Goal: Find contact information

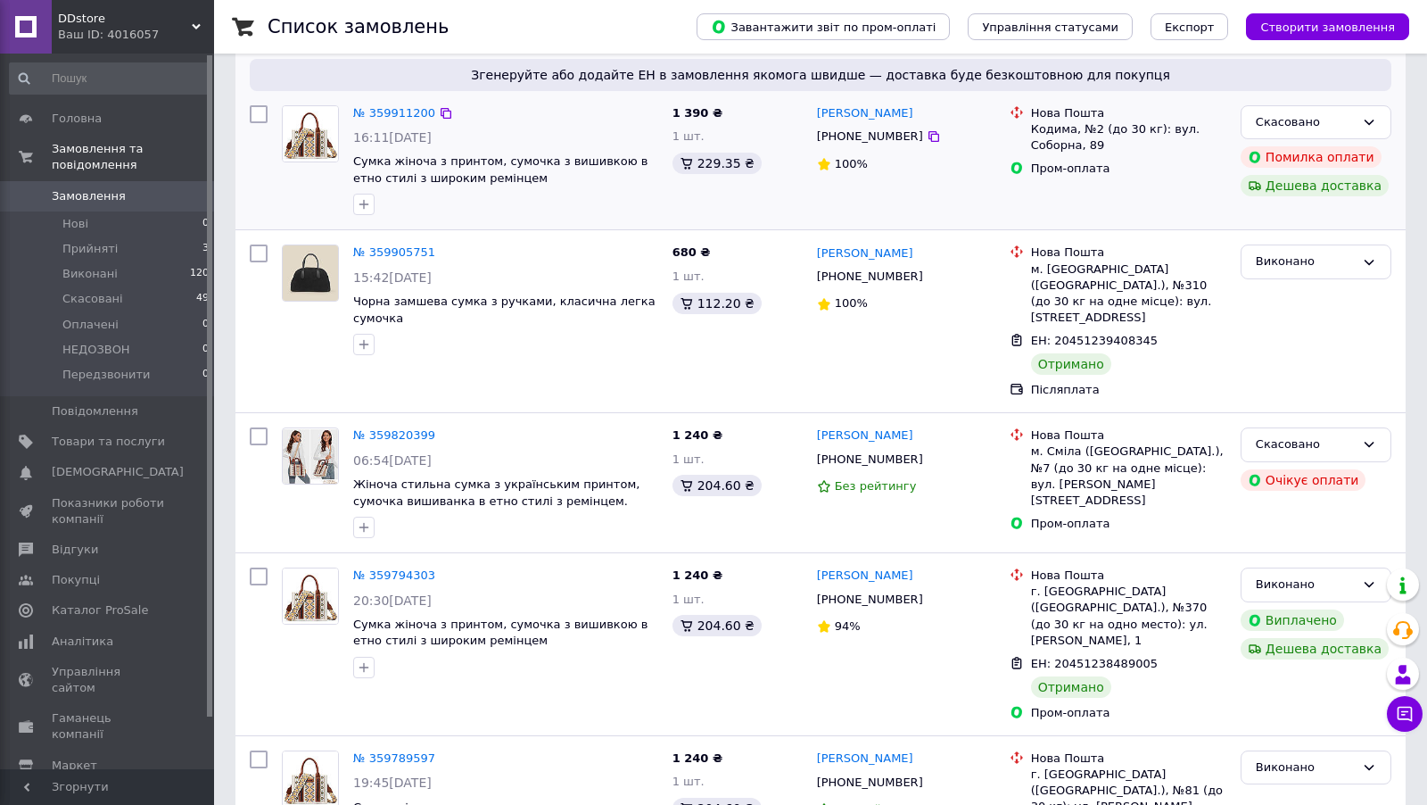
scroll to position [153, 0]
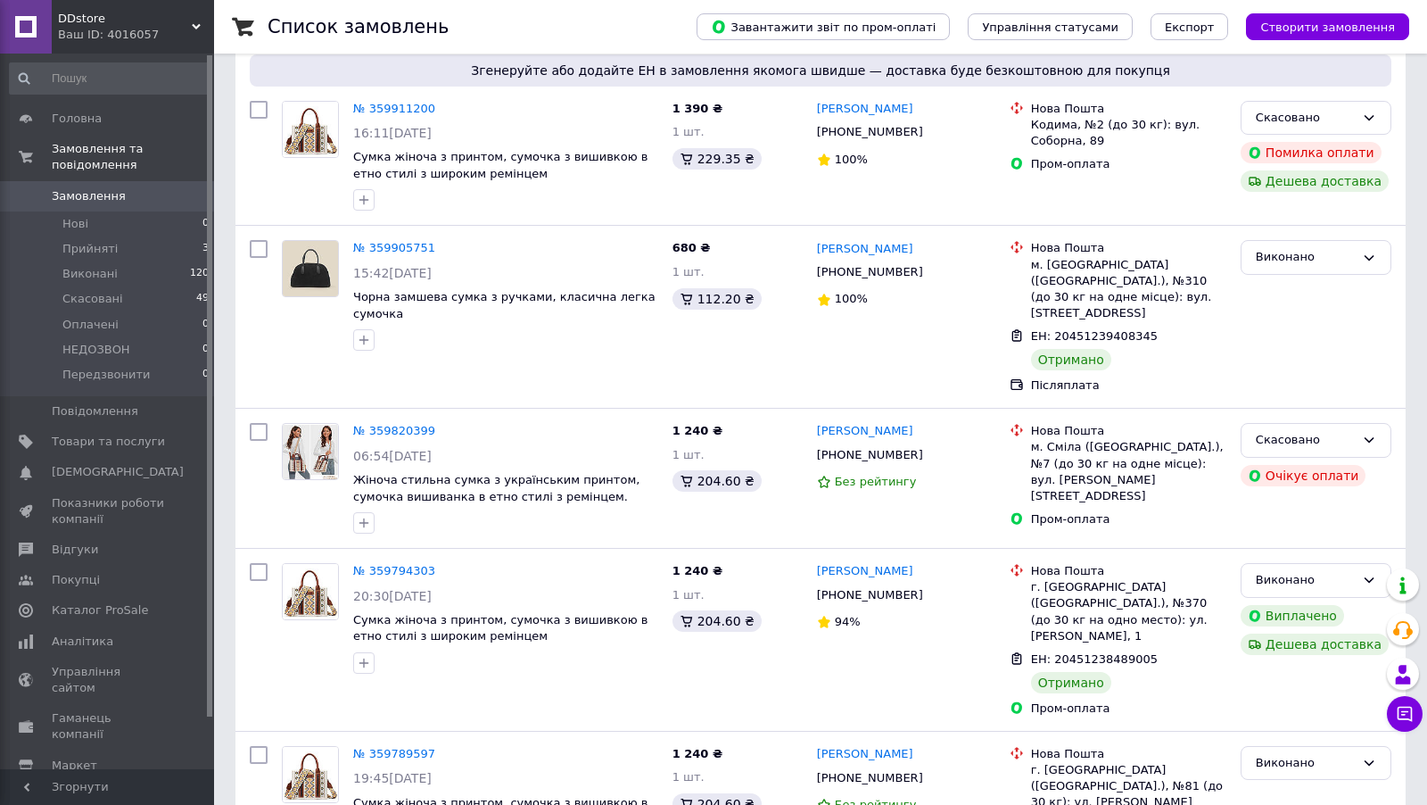
click at [112, 35] on div "Ваш ID: 4016057" at bounding box center [136, 35] width 156 height 16
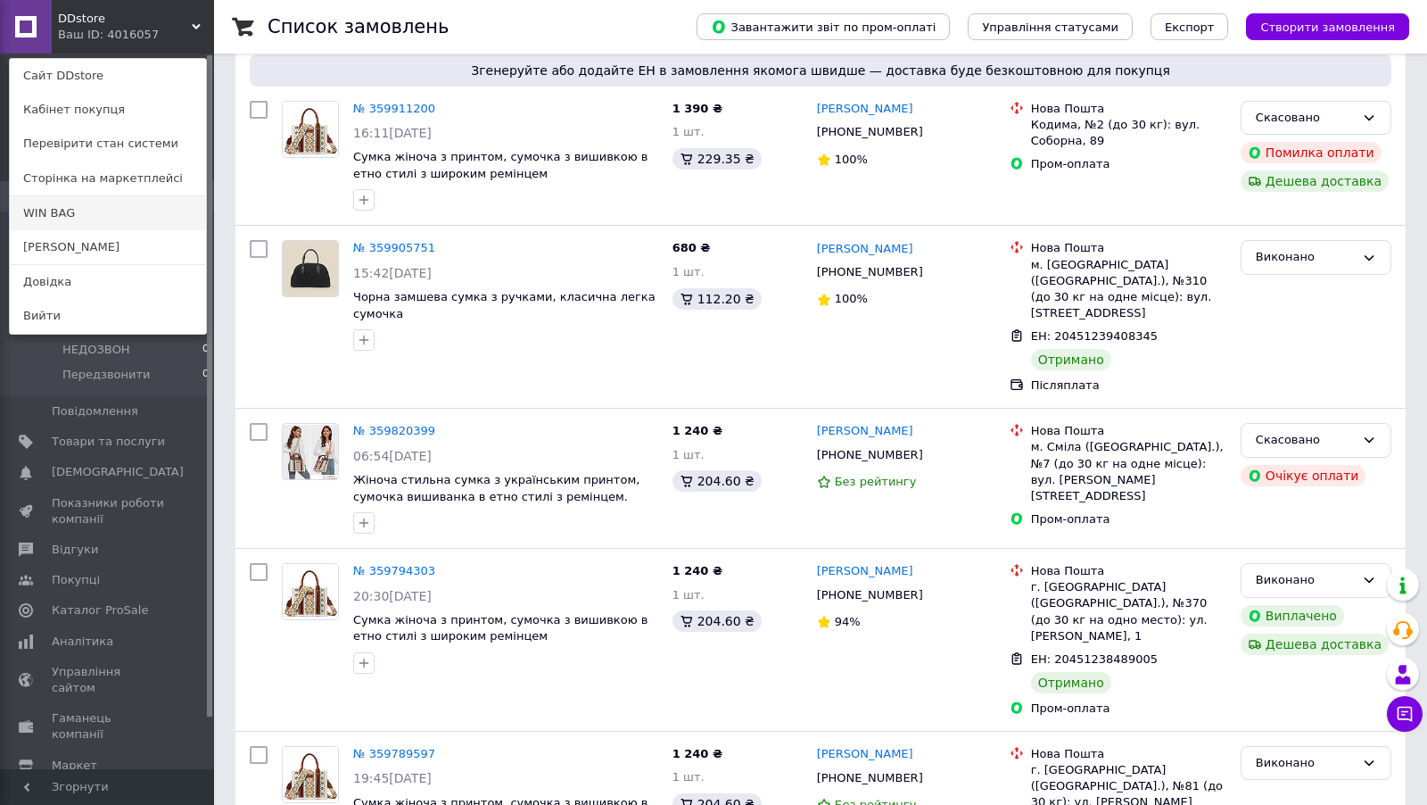
click at [120, 202] on link "WIN BAG" at bounding box center [108, 213] width 196 height 34
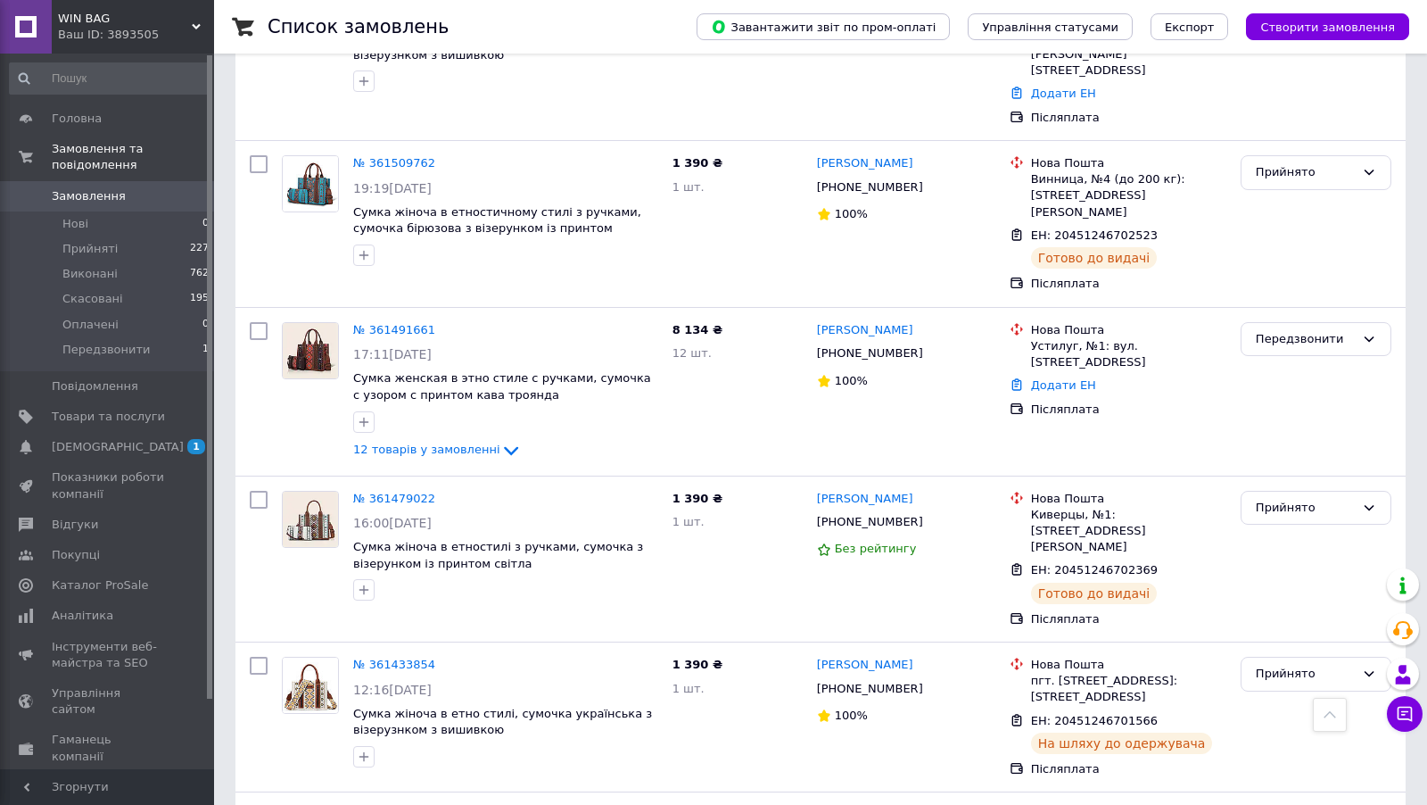
scroll to position [611, 0]
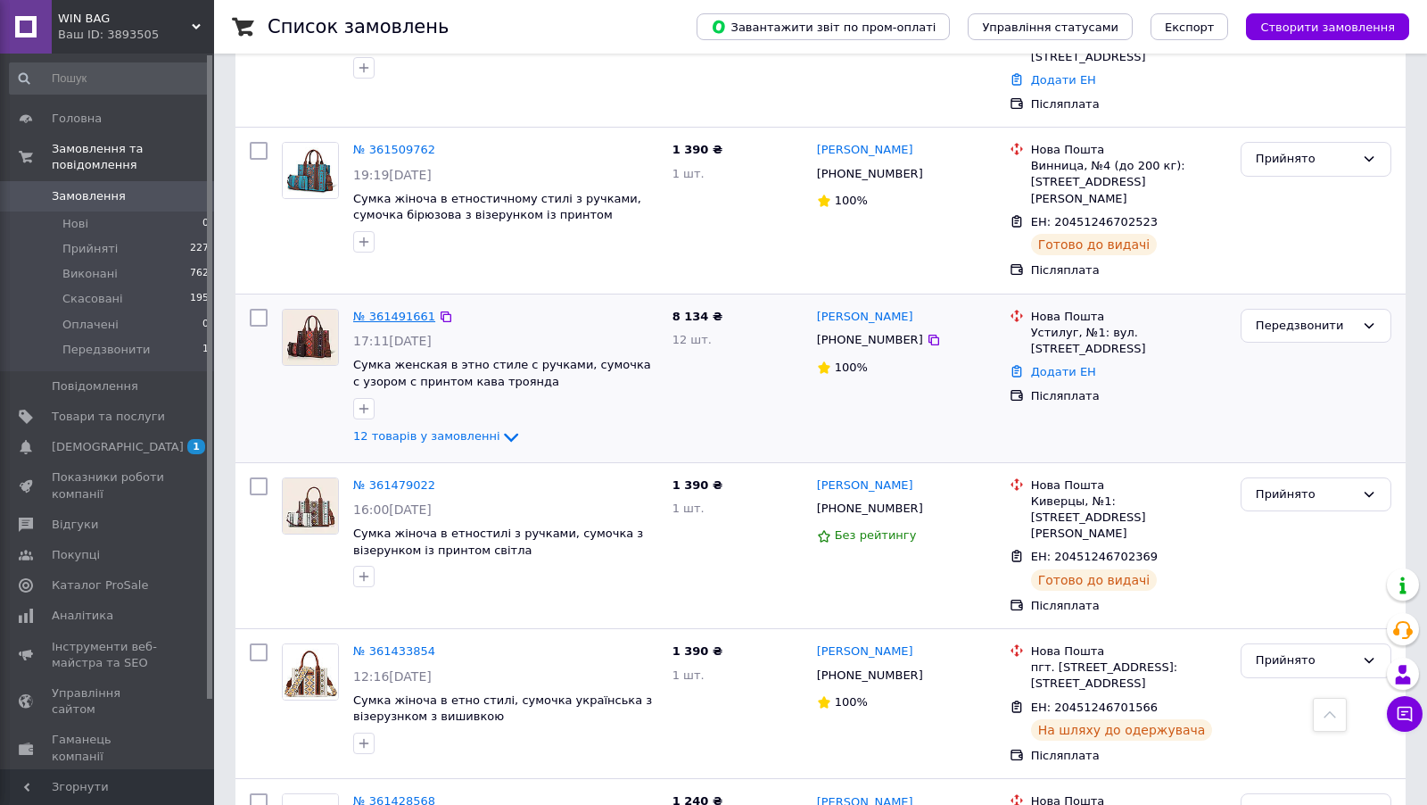
click at [405, 309] on link "№ 361491661" at bounding box center [394, 315] width 82 height 13
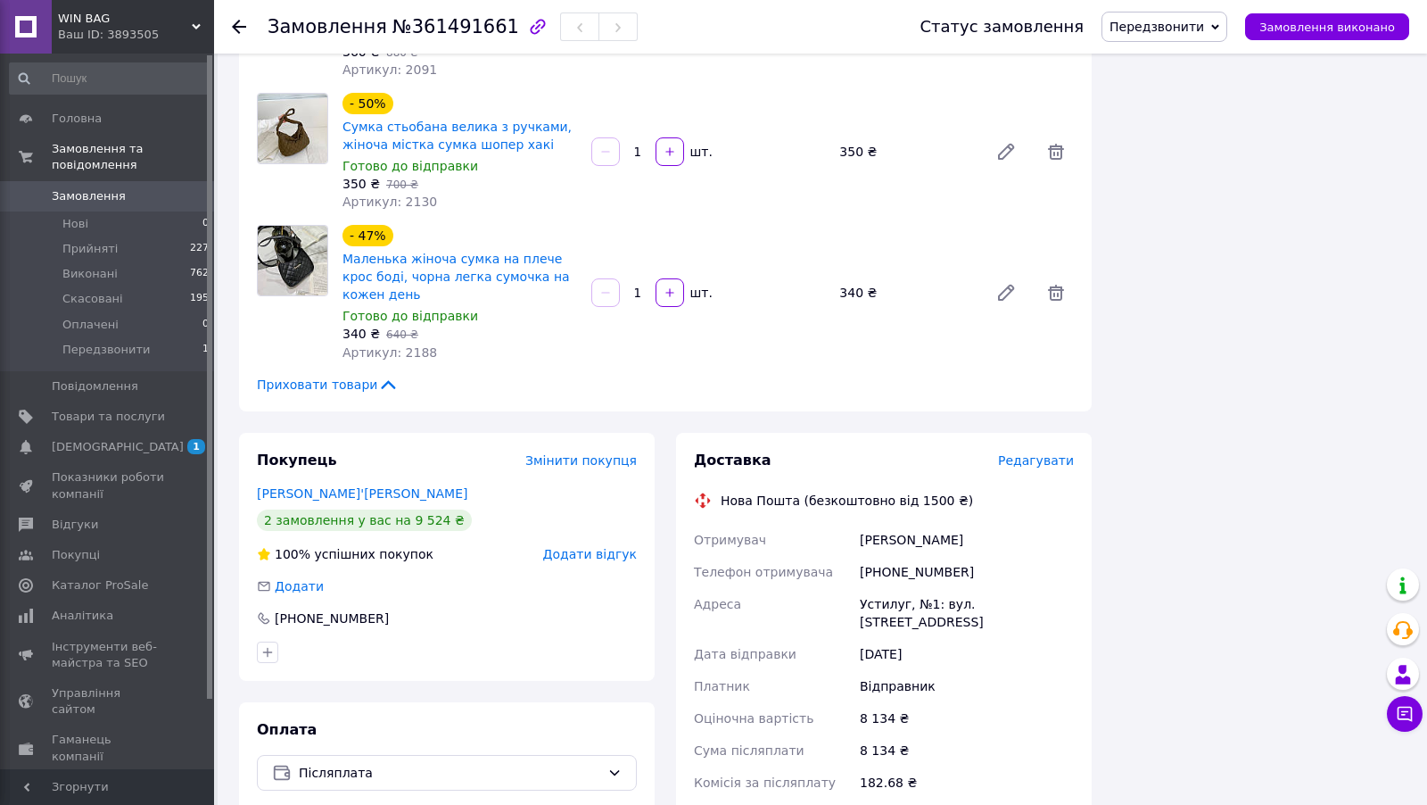
scroll to position [1561, 0]
click at [903, 554] on div "[PHONE_NUMBER]" at bounding box center [966, 570] width 221 height 32
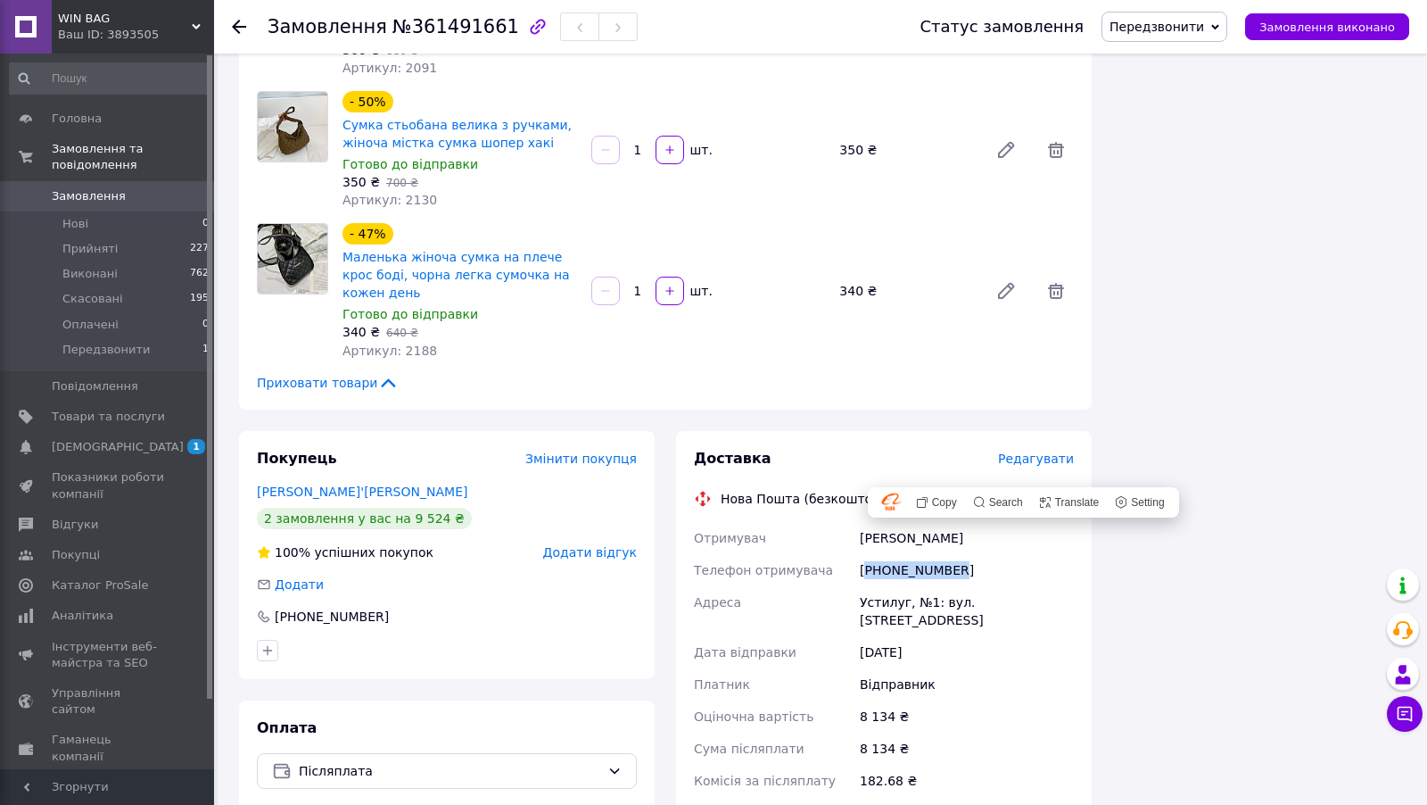
copy div "380930583894"
